Goal: Task Accomplishment & Management: Use online tool/utility

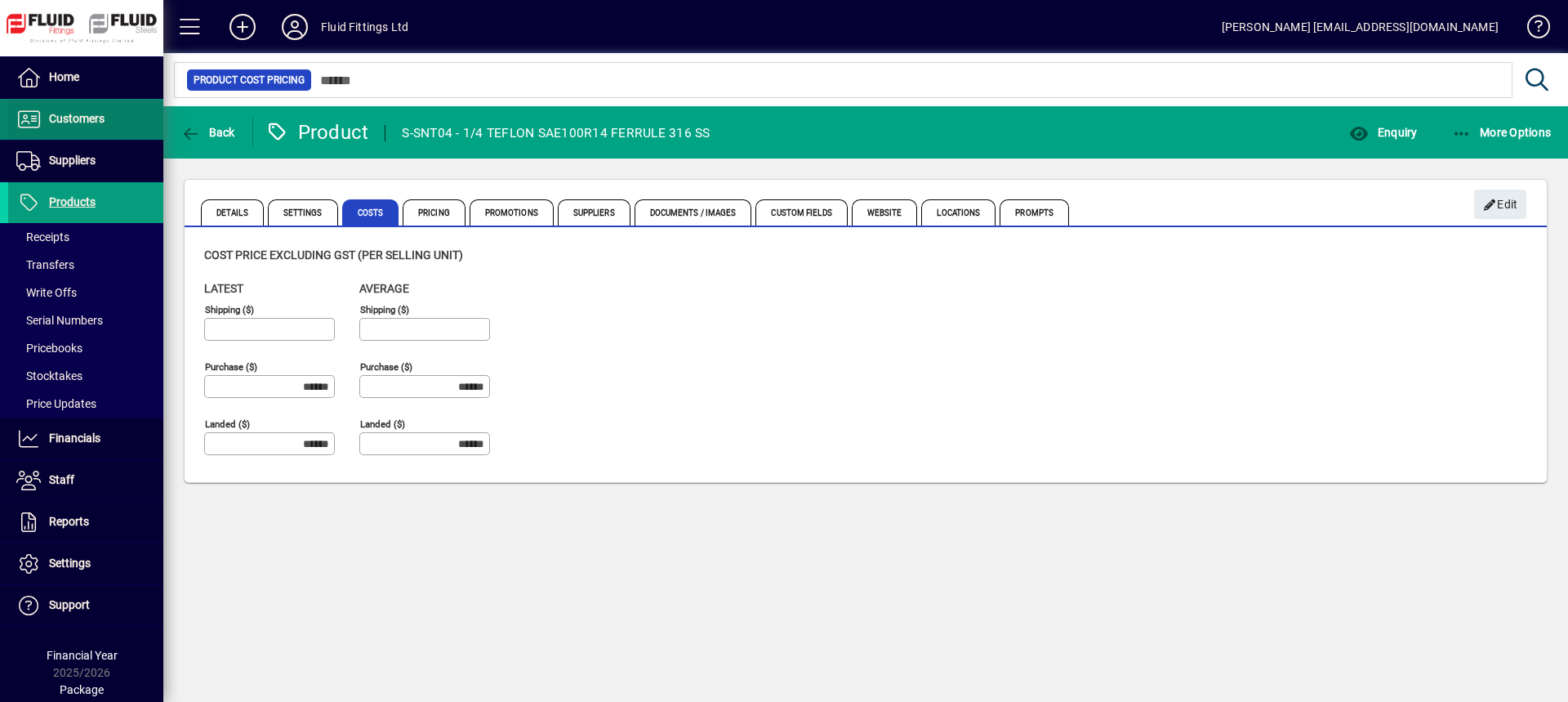
click at [72, 119] on span "Customers" at bounding box center [77, 119] width 56 height 13
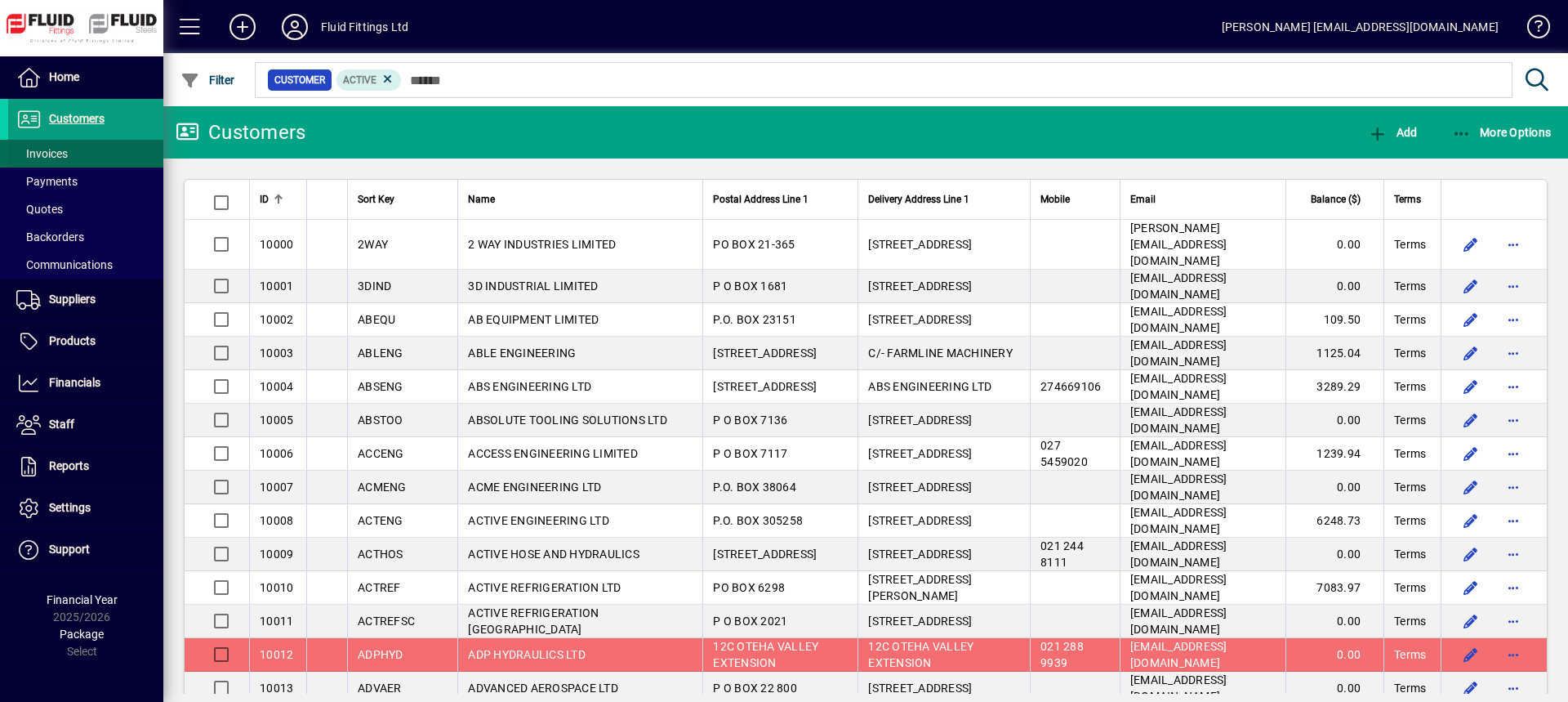
click at [57, 158] on span "Invoices" at bounding box center [42, 153] width 51 height 13
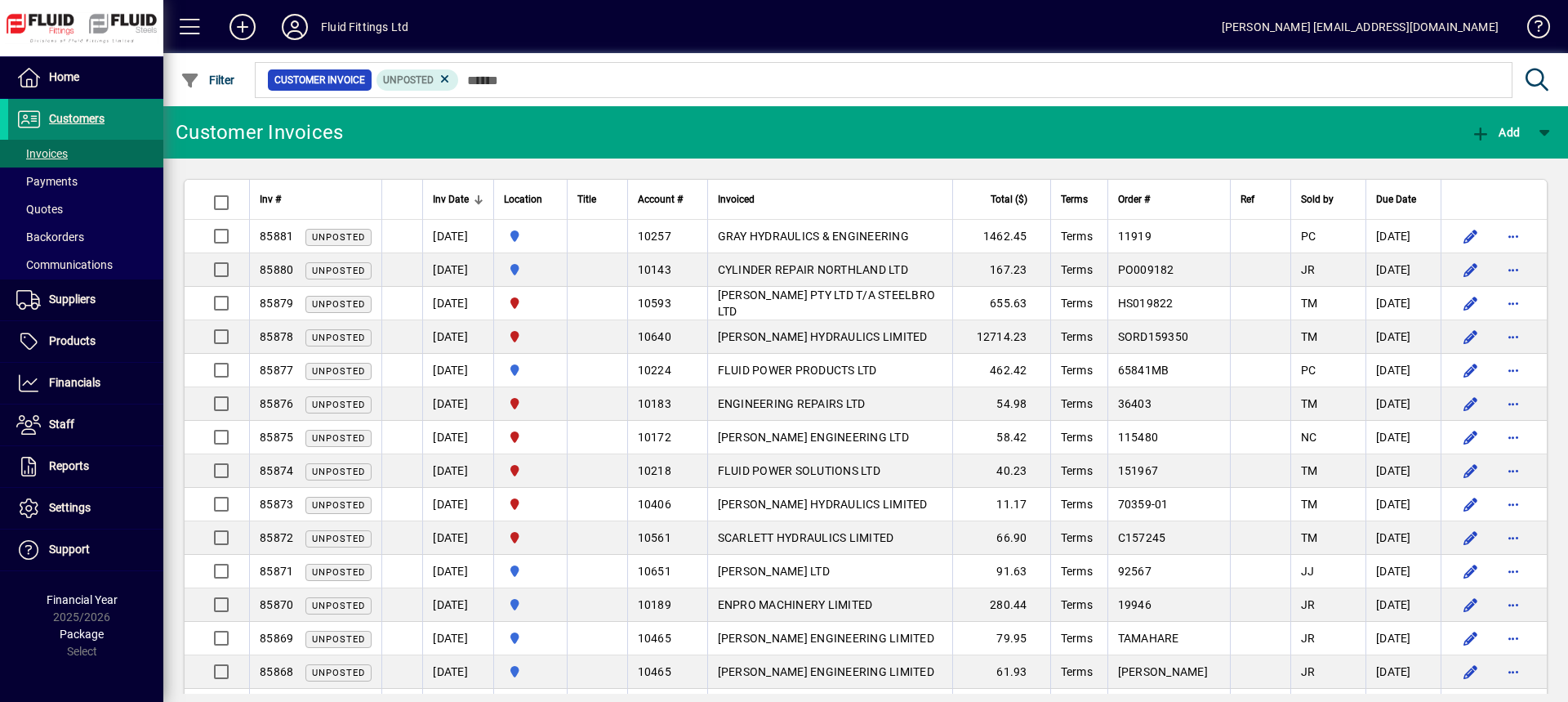
drag, startPoint x: 89, startPoint y: 113, endPoint x: 98, endPoint y: 117, distance: 9.8
click at [89, 113] on span "Customers" at bounding box center [77, 119] width 56 height 13
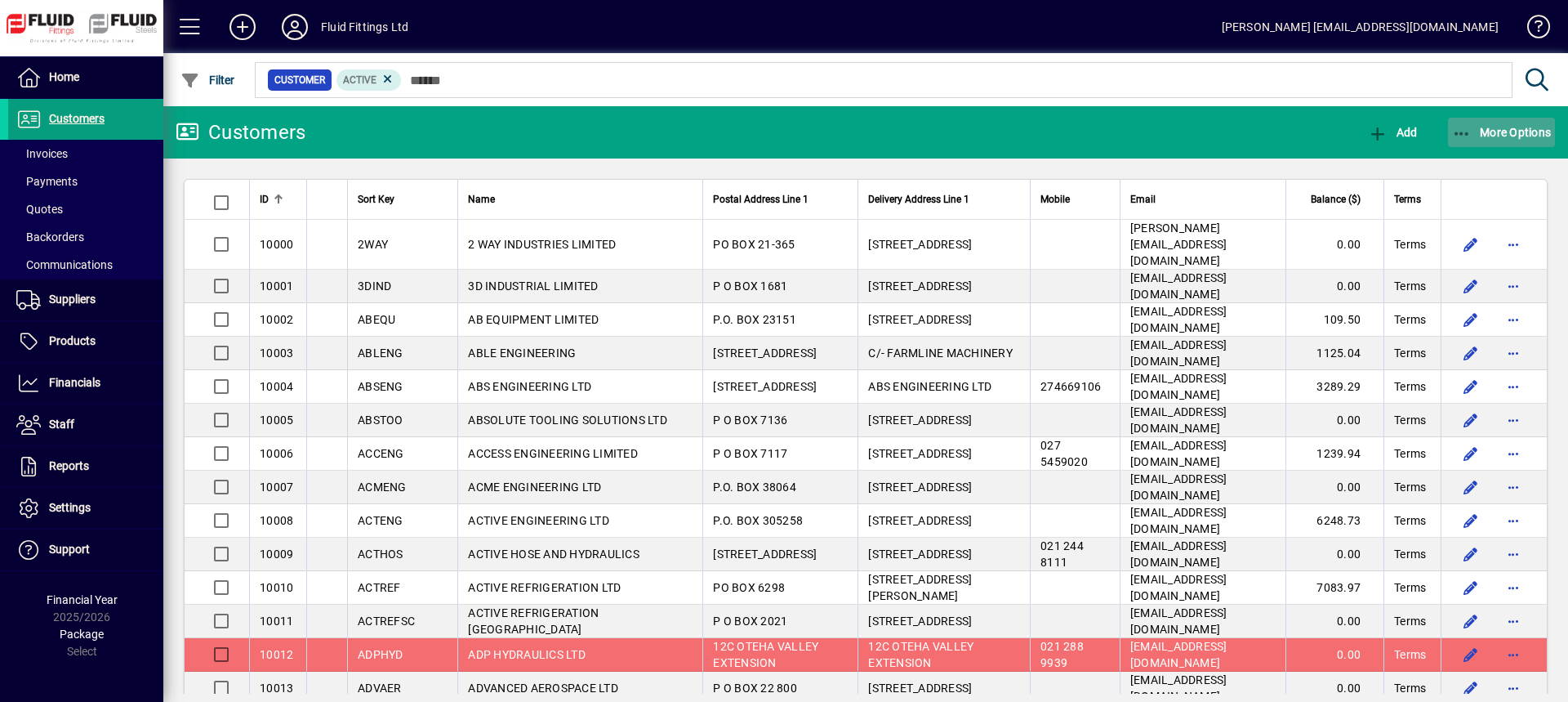
click at [1495, 138] on span "More Options" at bounding box center [1501, 132] width 99 height 13
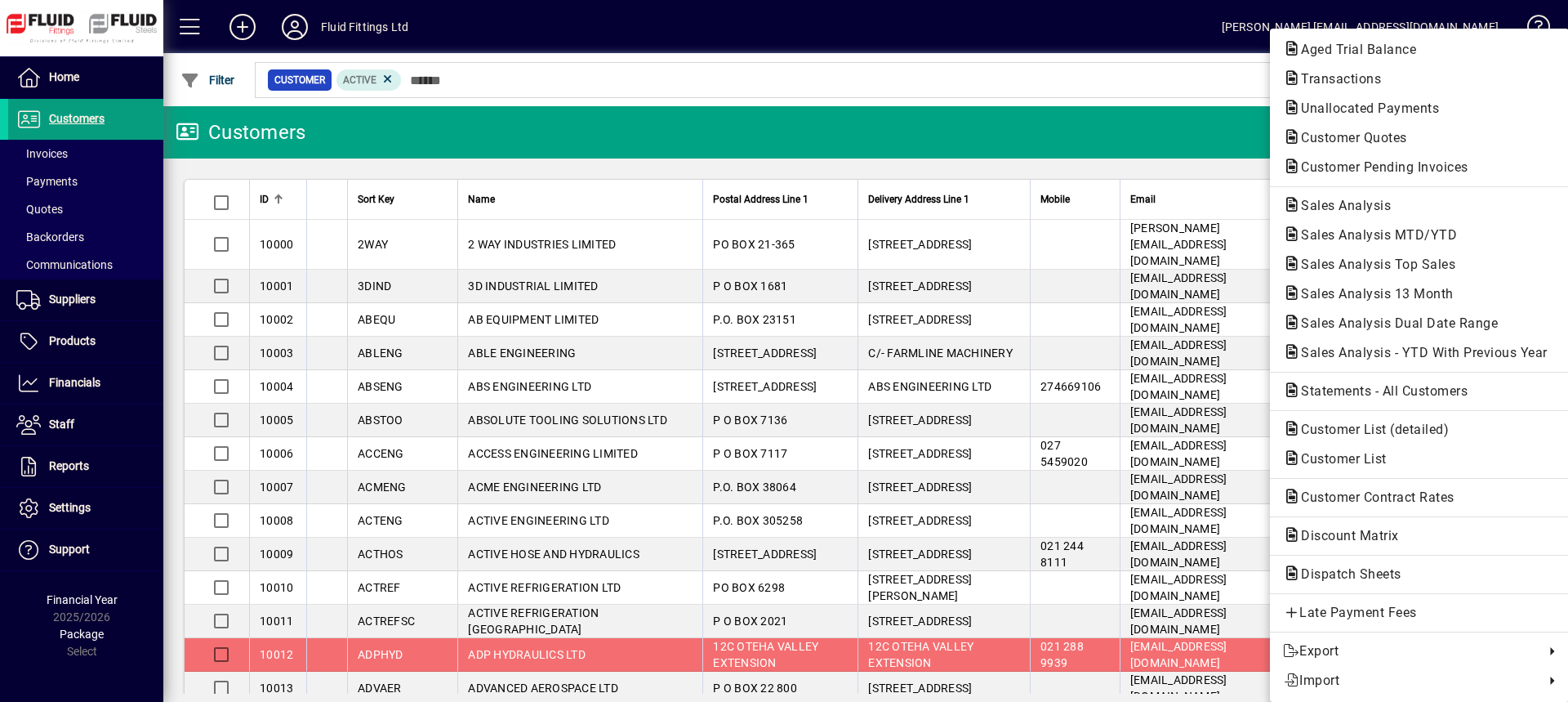
click at [1362, 162] on span "Customer Pending Invoices" at bounding box center [1380, 167] width 193 height 16
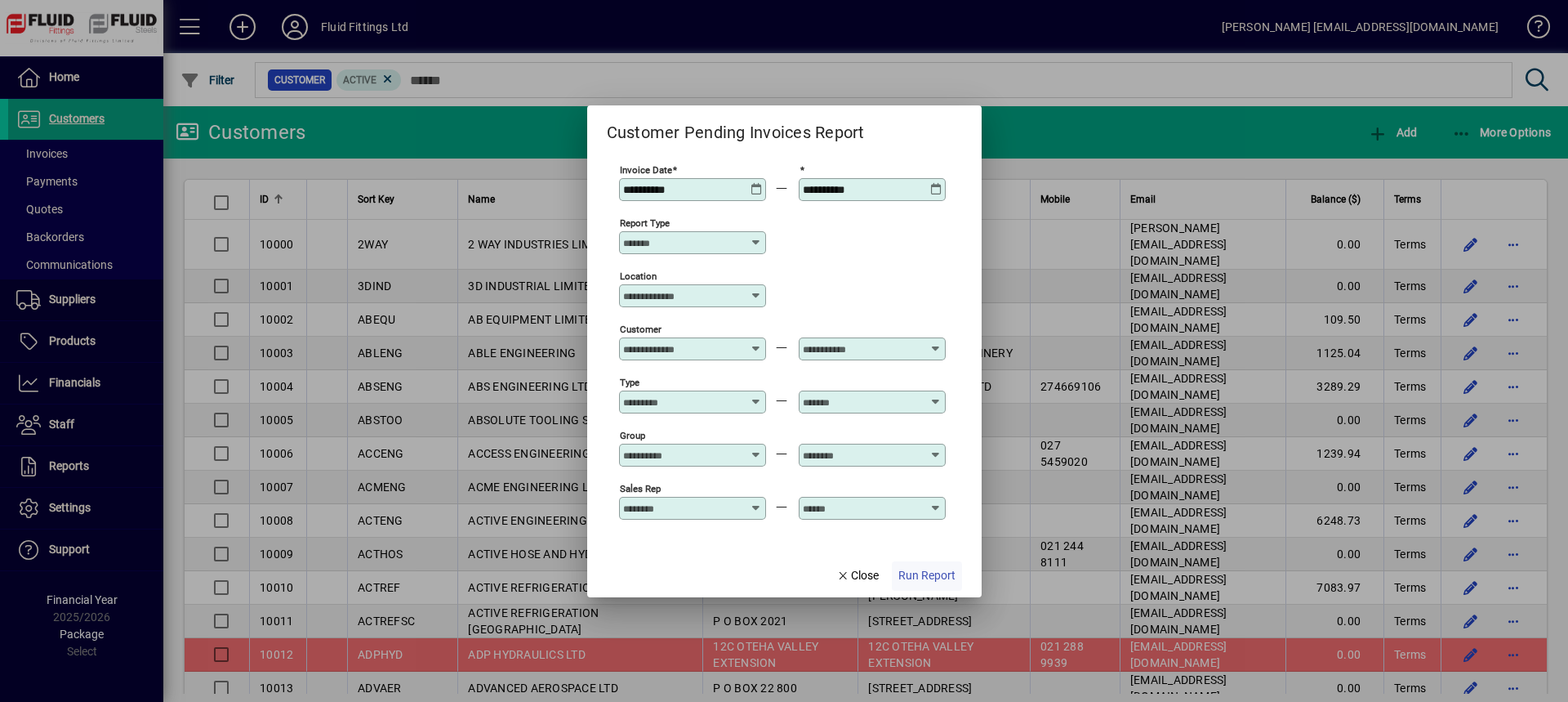
click at [942, 576] on span "Run Report" at bounding box center [926, 575] width 57 height 17
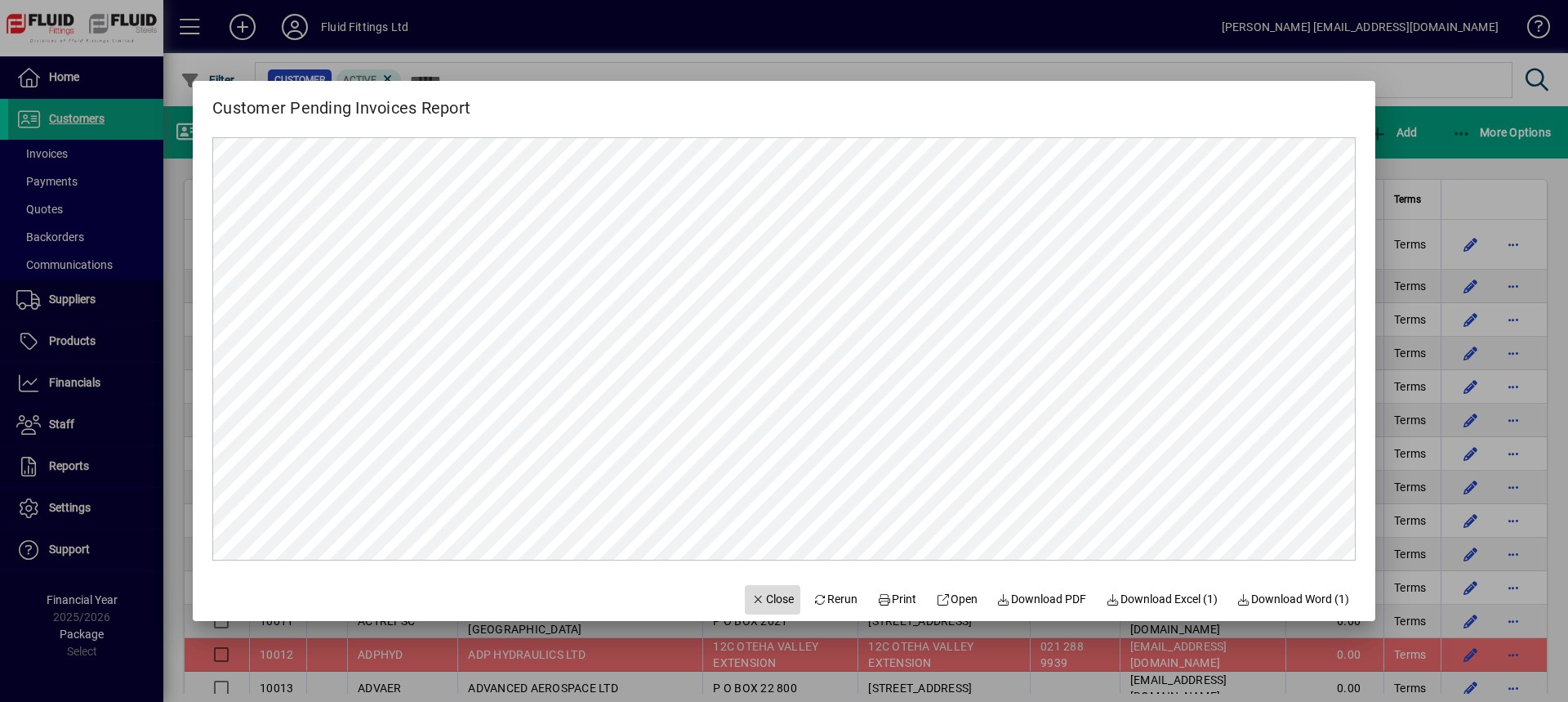
click at [751, 601] on span "Close" at bounding box center [772, 599] width 43 height 17
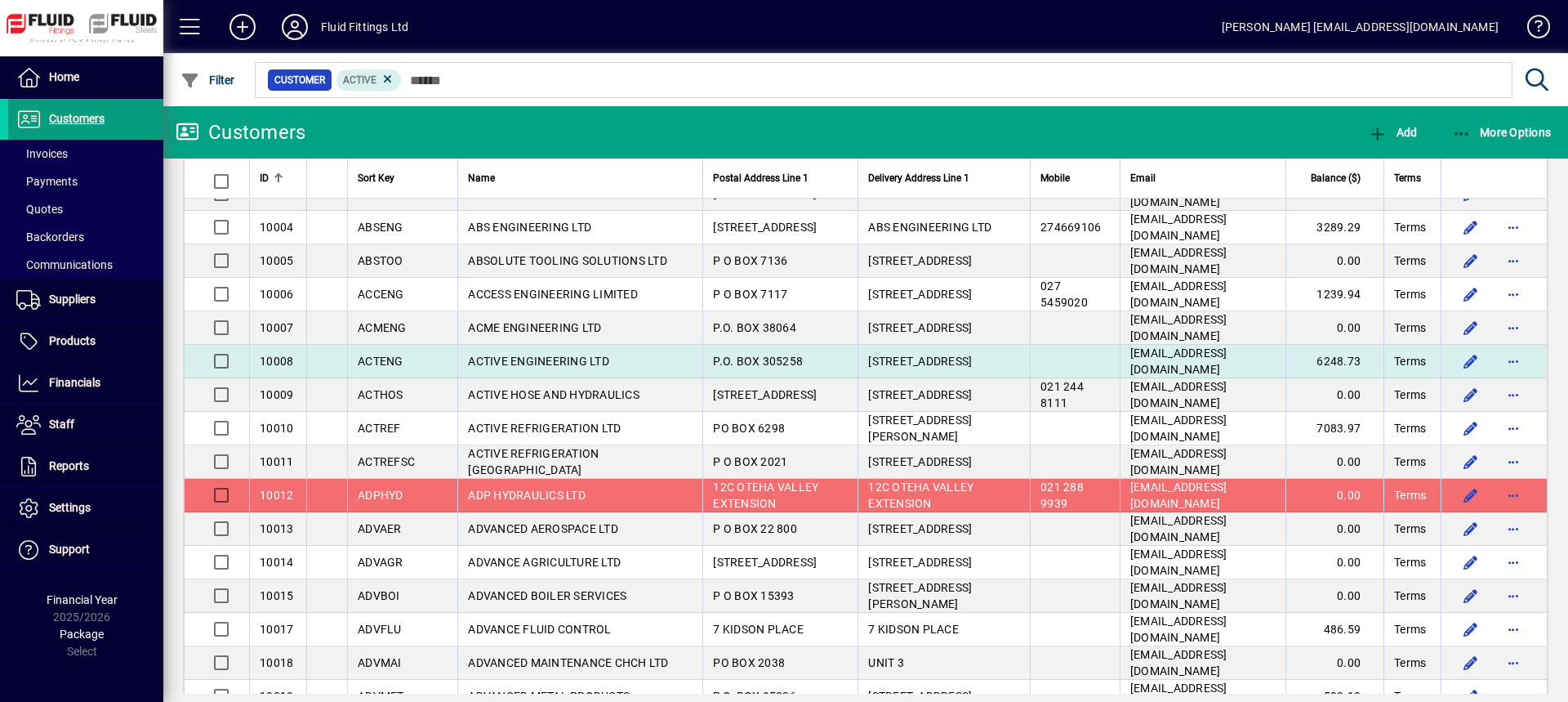
scroll to position [163, 0]
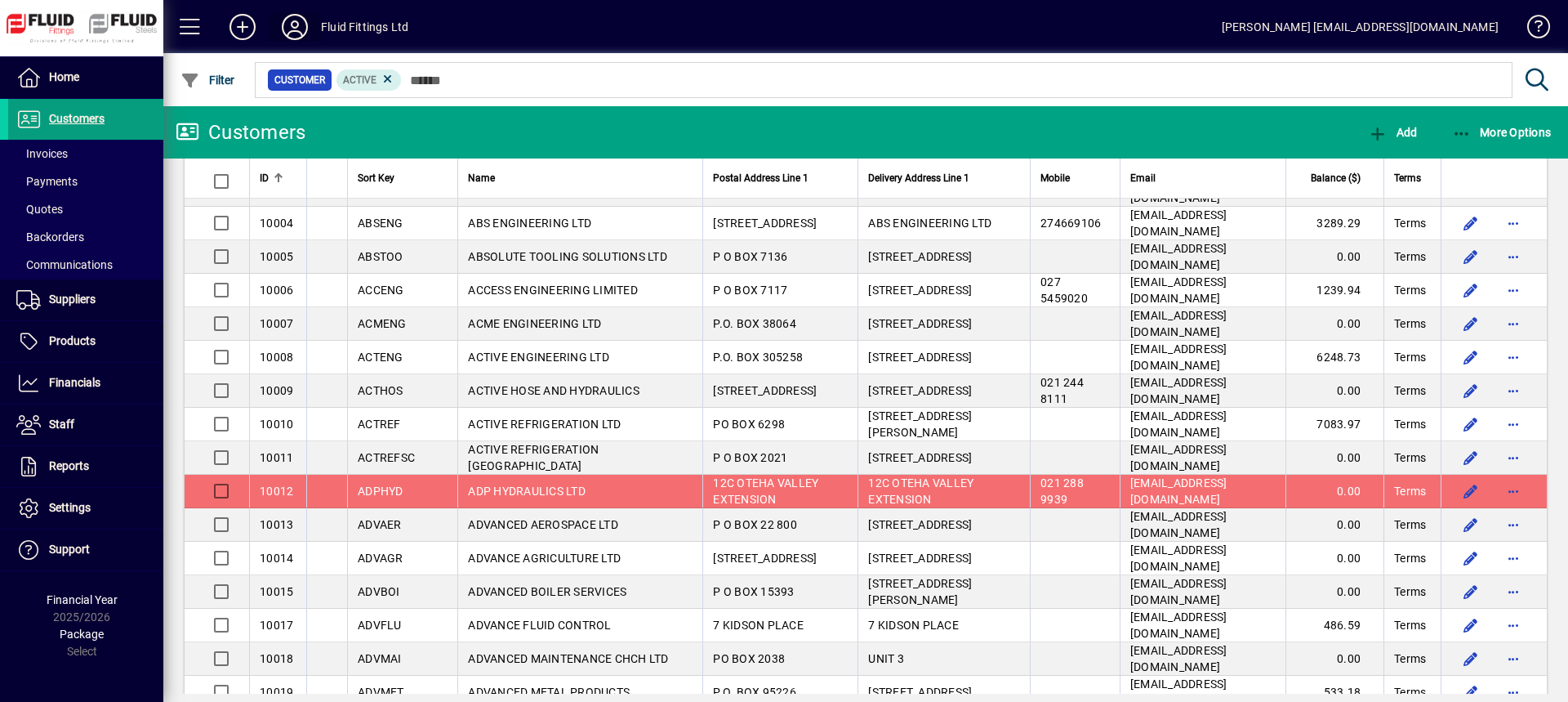
click at [298, 18] on icon at bounding box center [295, 26] width 33 height 26
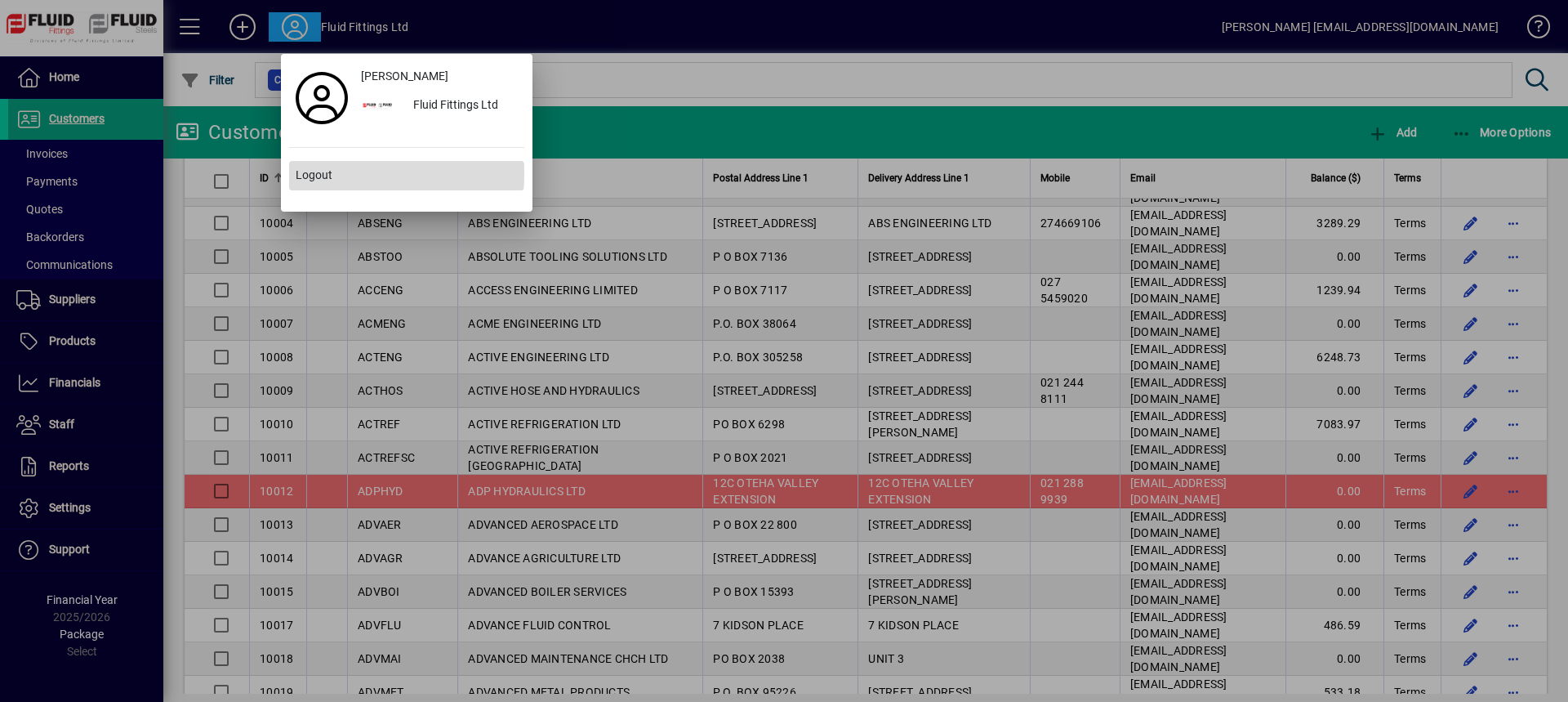
click at [336, 174] on span at bounding box center [407, 175] width 235 height 39
